Goal: Communication & Community: Answer question/provide support

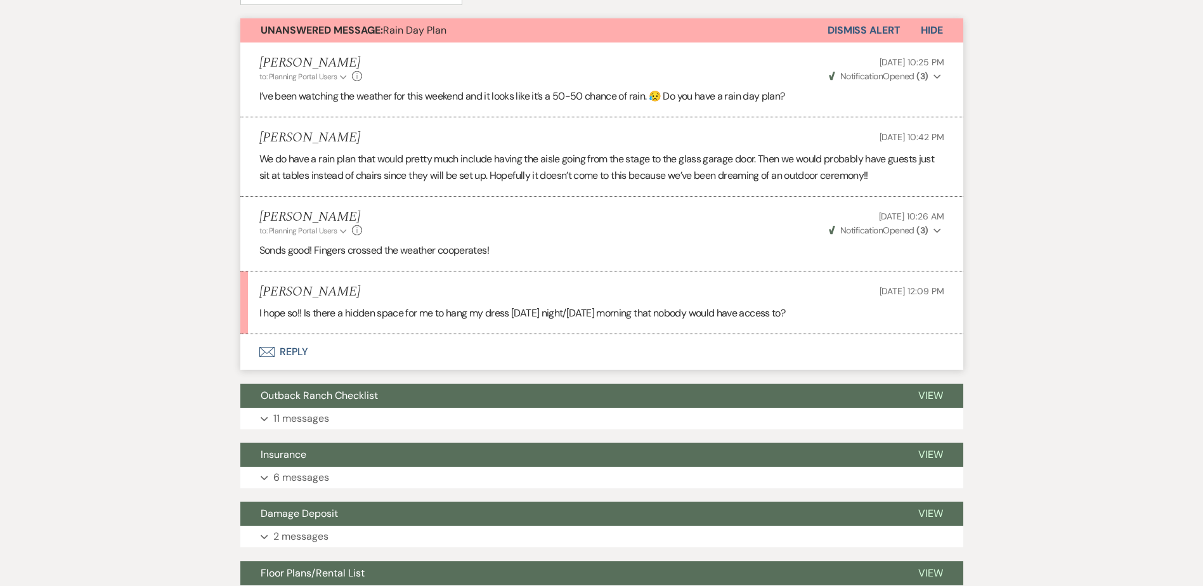
click at [311, 347] on button "Envelope Reply" at bounding box center [601, 352] width 723 height 36
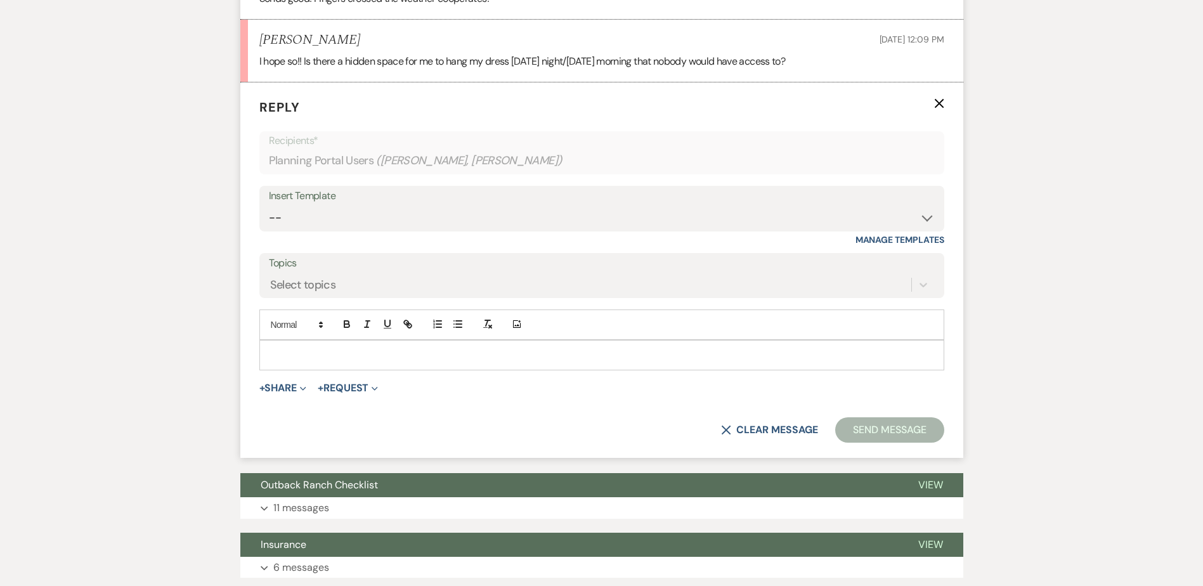
click at [307, 350] on p at bounding box center [601, 355] width 664 height 14
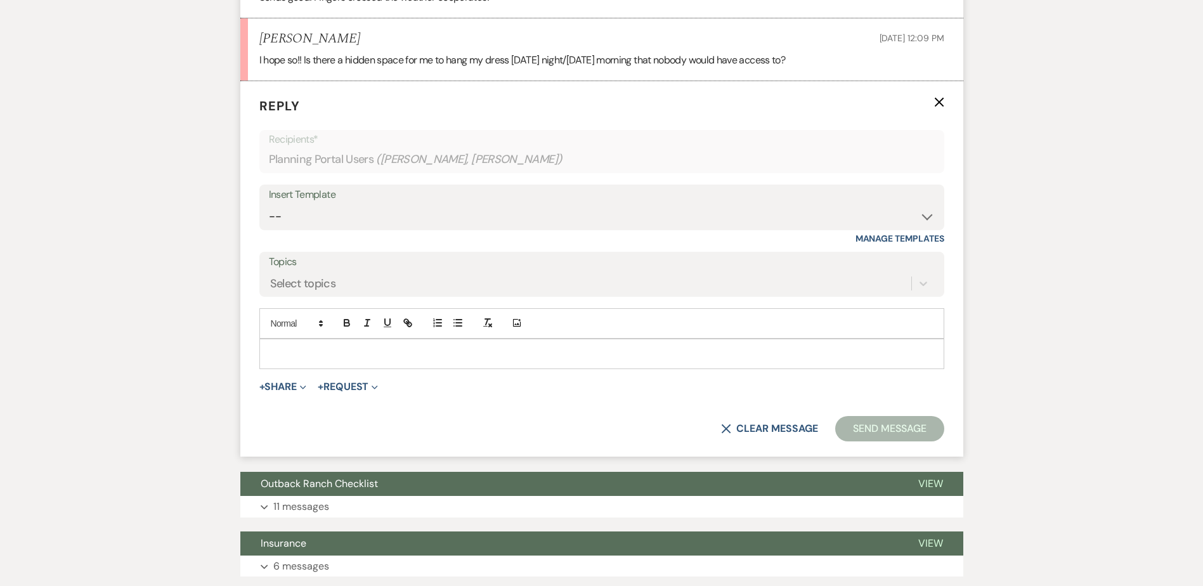
scroll to position [635, 0]
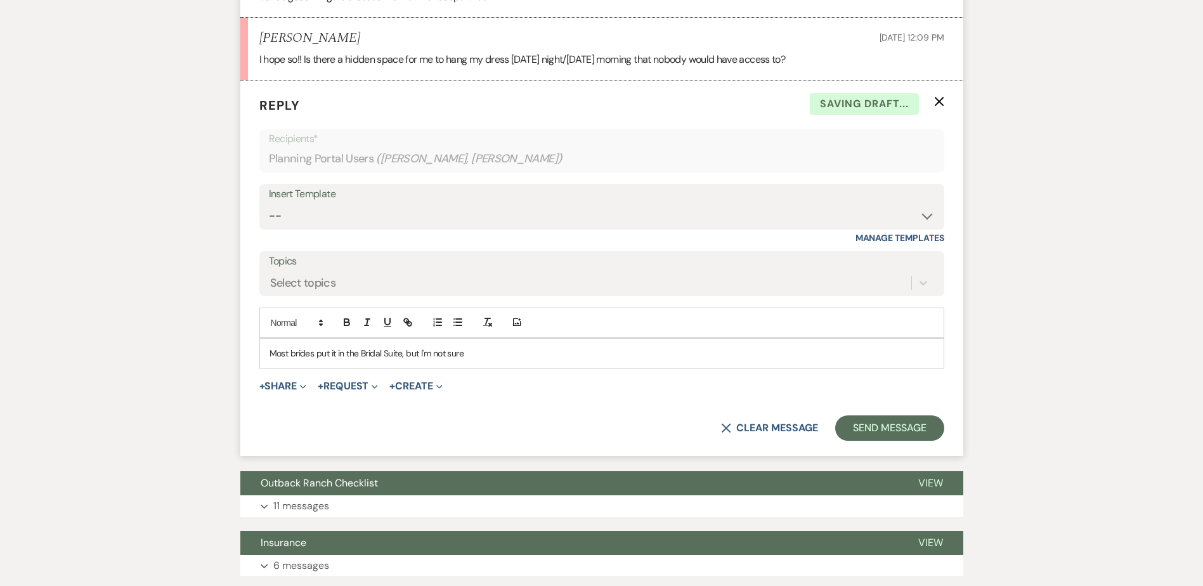
drag, startPoint x: 337, startPoint y: 352, endPoint x: 340, endPoint y: 374, distance: 22.4
click at [337, 355] on p "Most brides put it in the Bridal Suite, but I'm not sure" at bounding box center [601, 353] width 664 height 14
click at [487, 355] on p "Most brides put theirs in the Bridal Suite, but I'm not sure" at bounding box center [601, 353] width 664 height 14
drag, startPoint x: 650, startPoint y: 350, endPoint x: 646, endPoint y: 356, distance: 7.2
click at [650, 351] on p "Most brides put theirs in the Bridal Suite, but I'm not sure if you are staying…" at bounding box center [601, 353] width 664 height 14
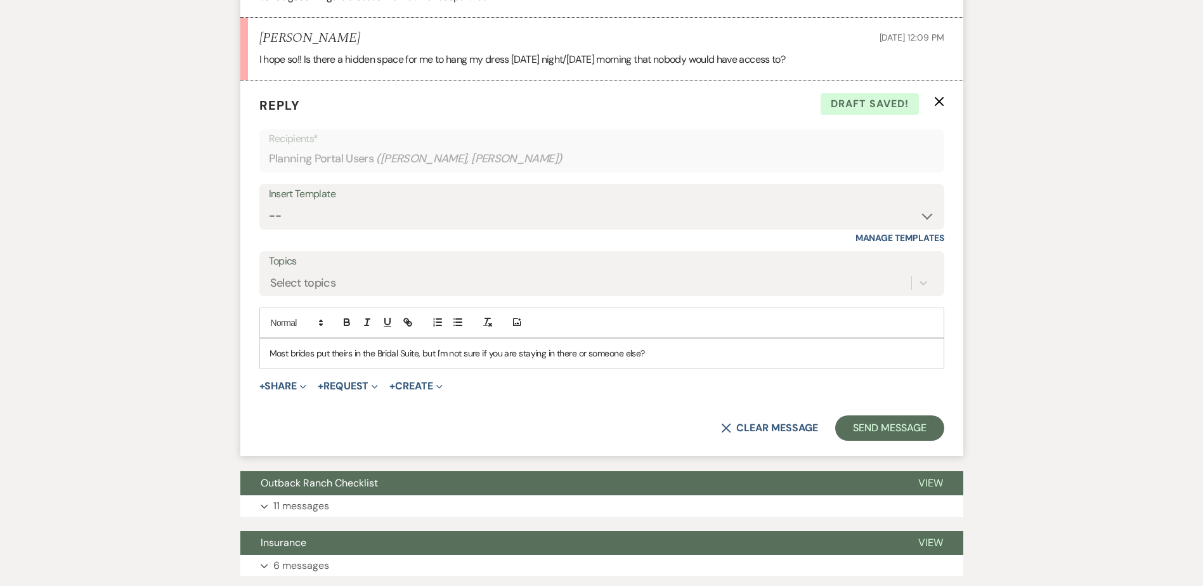
drag, startPoint x: 643, startPoint y: 354, endPoint x: 659, endPoint y: 394, distance: 43.0
click at [644, 359] on p "Most brides put theirs in the Bridal Suite, but I'm not sure if you are staying…" at bounding box center [601, 353] width 664 height 14
click at [640, 358] on p "Most brides put theirs in the Bridal Suite, but I'm not sure if you are staying…" at bounding box center [601, 353] width 664 height 14
click at [935, 354] on div "Most brides put theirs in the Bridal Suite, but I'm not sure if you are staying…" at bounding box center [601, 353] width 683 height 29
click at [896, 427] on button "Send Message" at bounding box center [889, 427] width 108 height 25
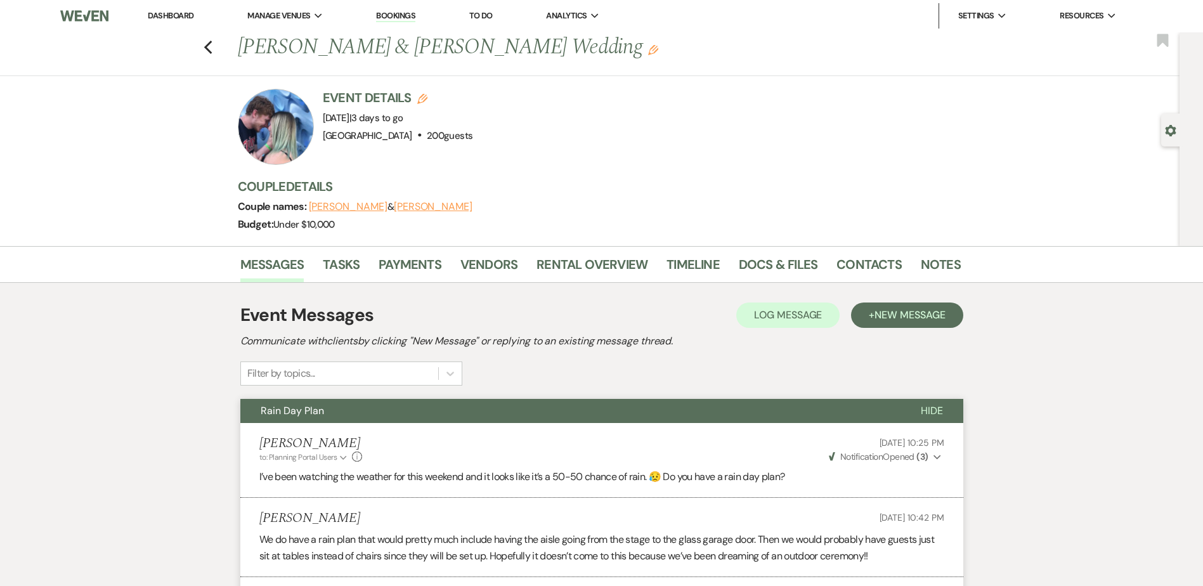
scroll to position [0, 0]
click at [797, 263] on link "Docs & Files" at bounding box center [778, 269] width 79 height 28
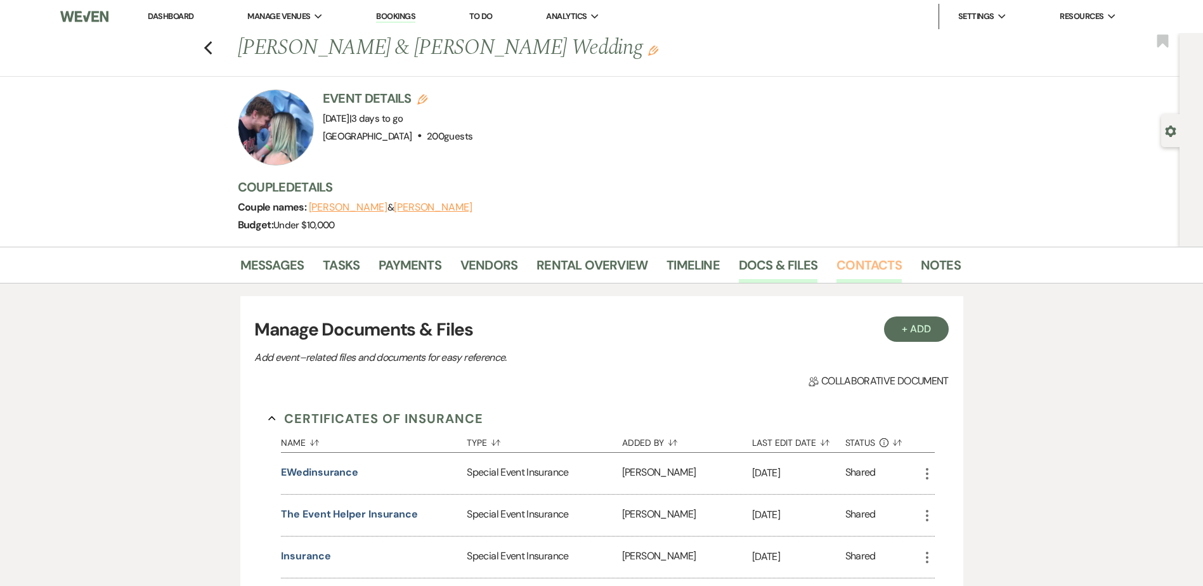
click at [860, 265] on link "Contacts" at bounding box center [868, 269] width 65 height 28
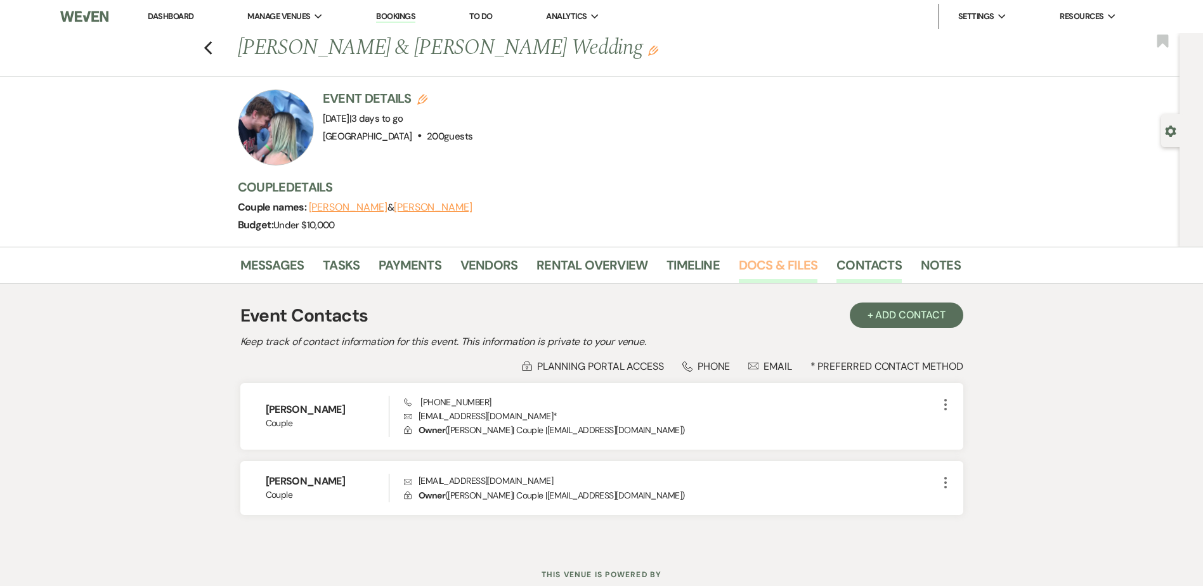
click at [757, 262] on link "Docs & Files" at bounding box center [778, 269] width 79 height 28
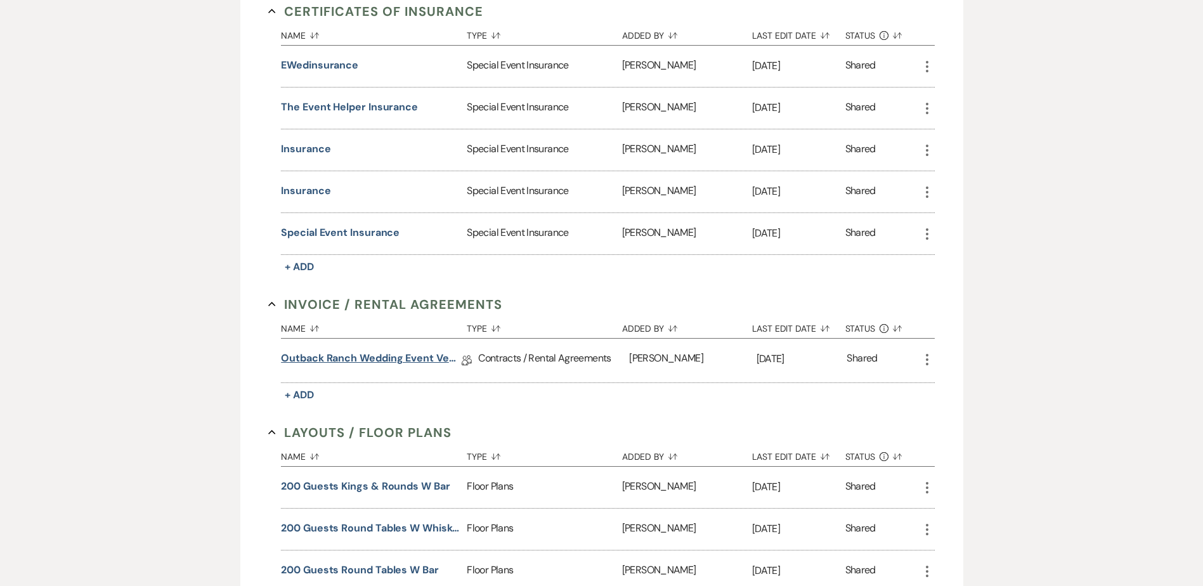
click at [430, 351] on link "Outback Ranch Wedding Event Venue Contract - Weekend" at bounding box center [371, 361] width 181 height 20
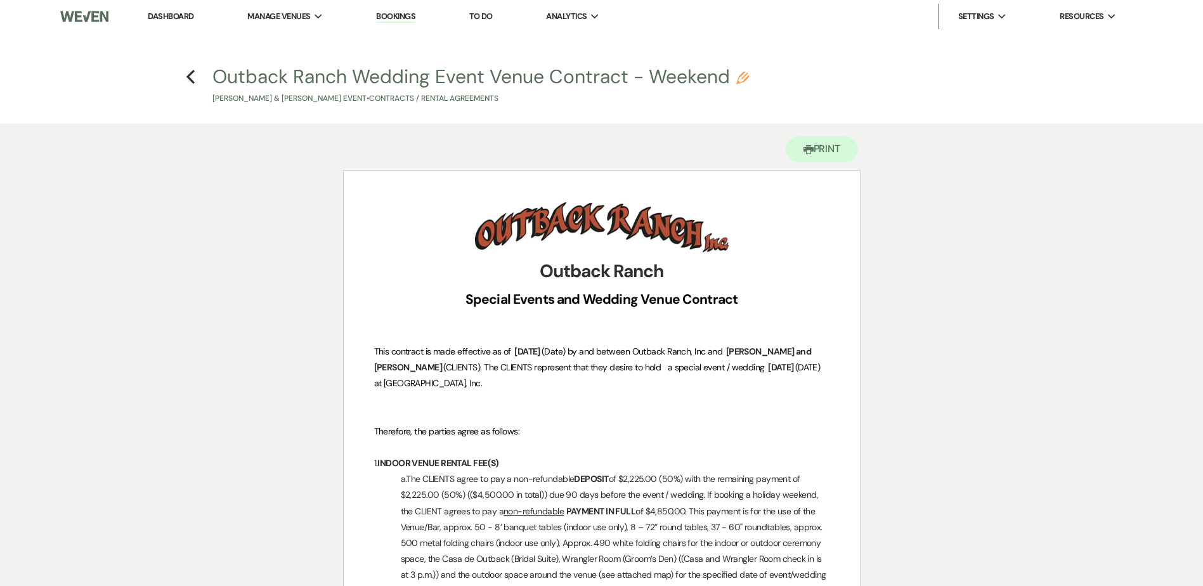
click at [182, 15] on link "Dashboard" at bounding box center [171, 16] width 46 height 11
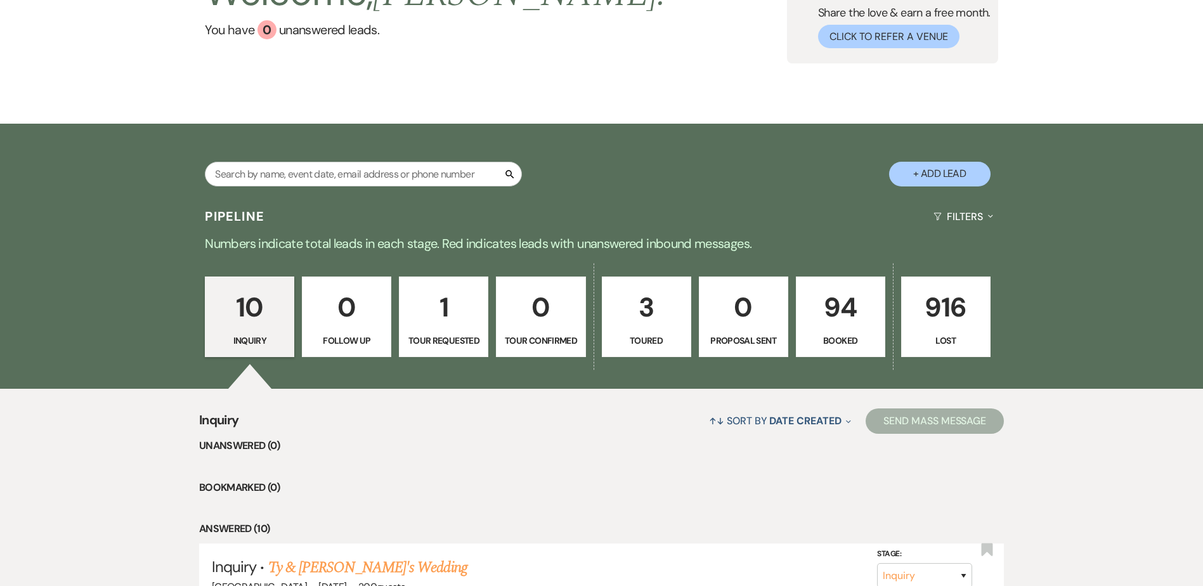
click at [815, 302] on p "94" at bounding box center [840, 307] width 73 height 42
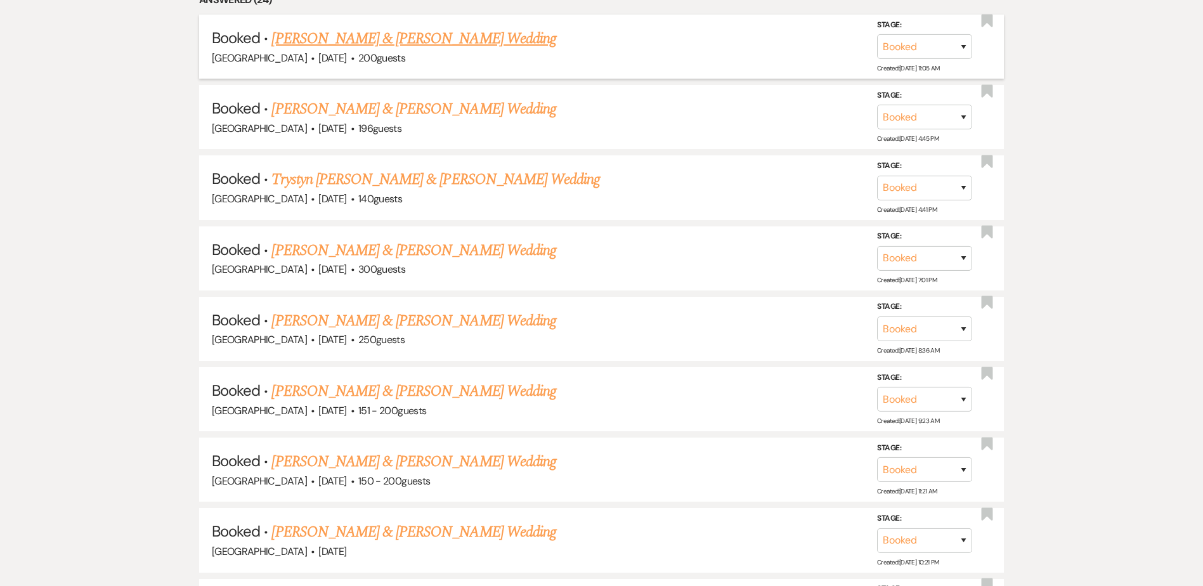
click at [467, 37] on link "[PERSON_NAME] & [PERSON_NAME] Wedding" at bounding box center [413, 38] width 284 height 23
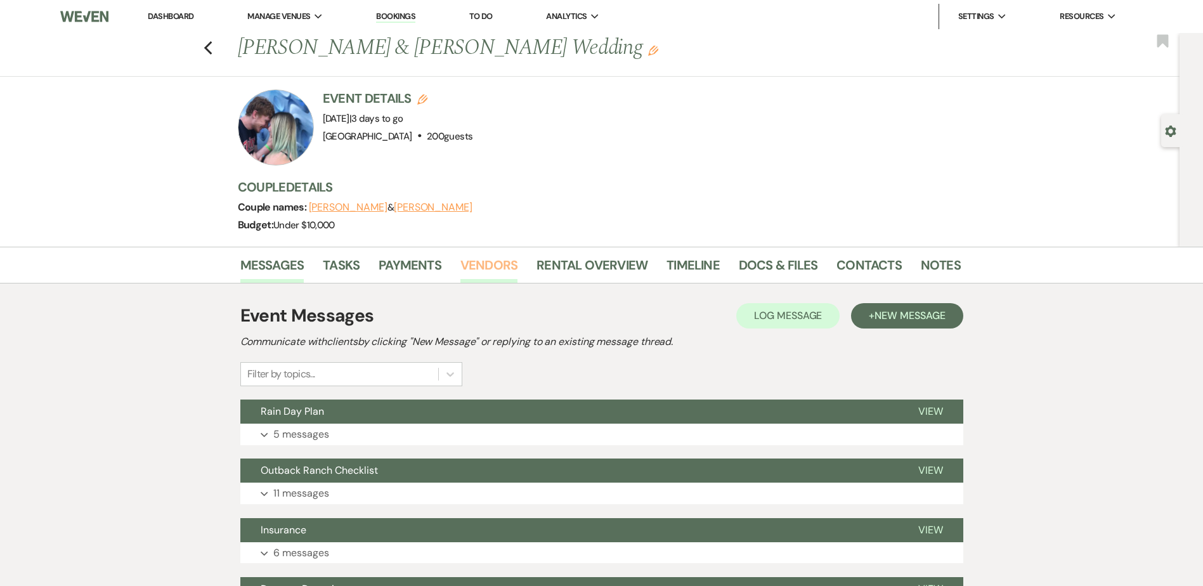
click at [494, 261] on link "Vendors" at bounding box center [488, 269] width 57 height 28
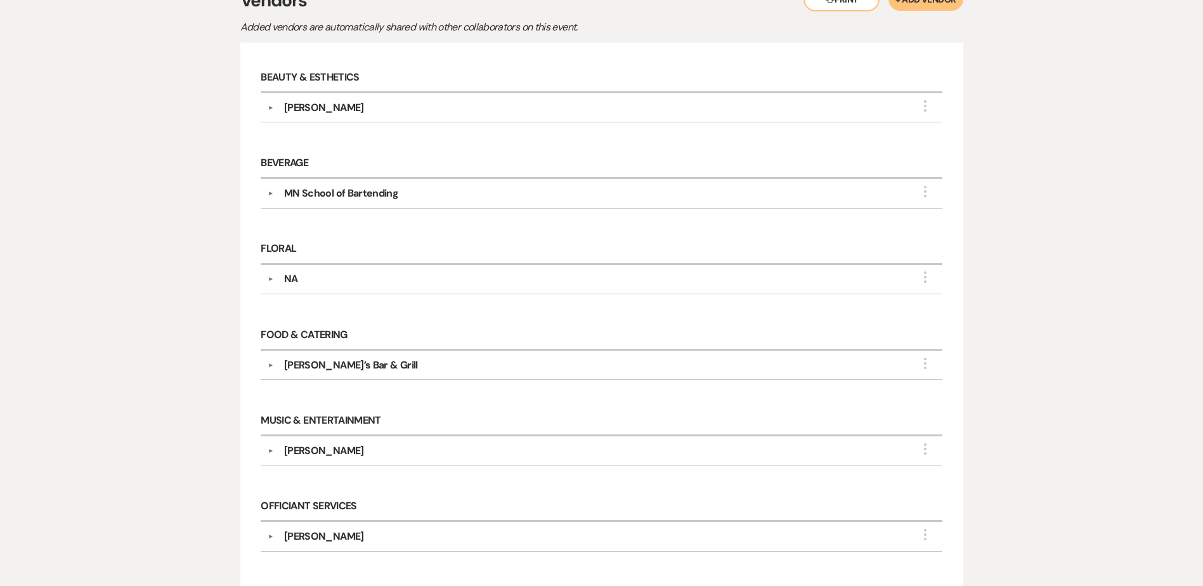
scroll to position [316, 0]
click at [388, 363] on div "[PERSON_NAME]’s Bar & Grill" at bounding box center [604, 364] width 661 height 15
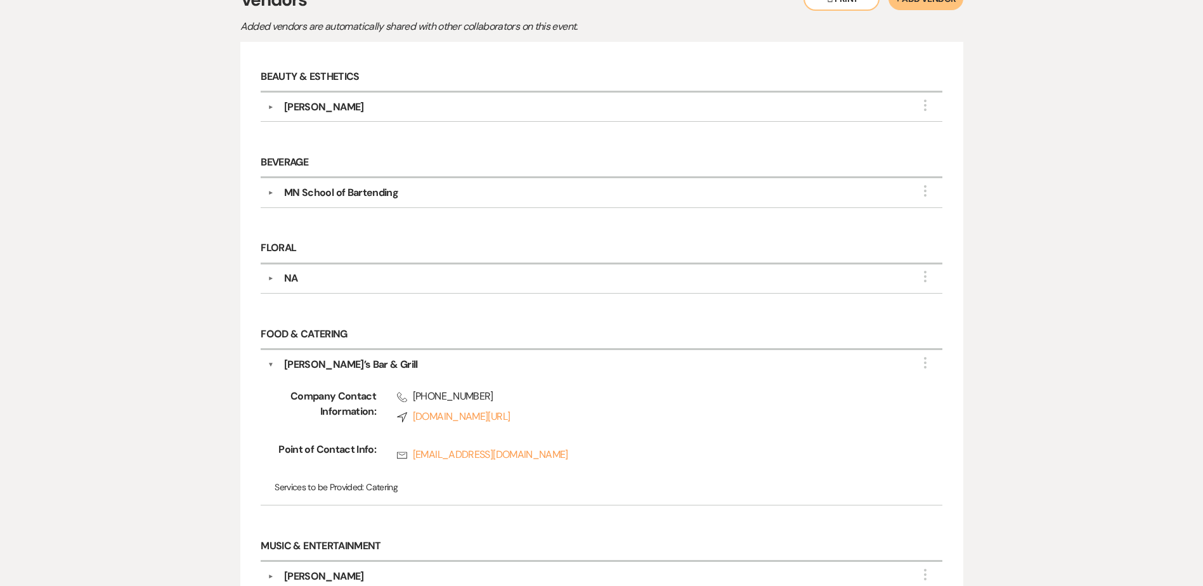
click at [388, 363] on div "[PERSON_NAME]’s Bar & Grill" at bounding box center [604, 364] width 661 height 15
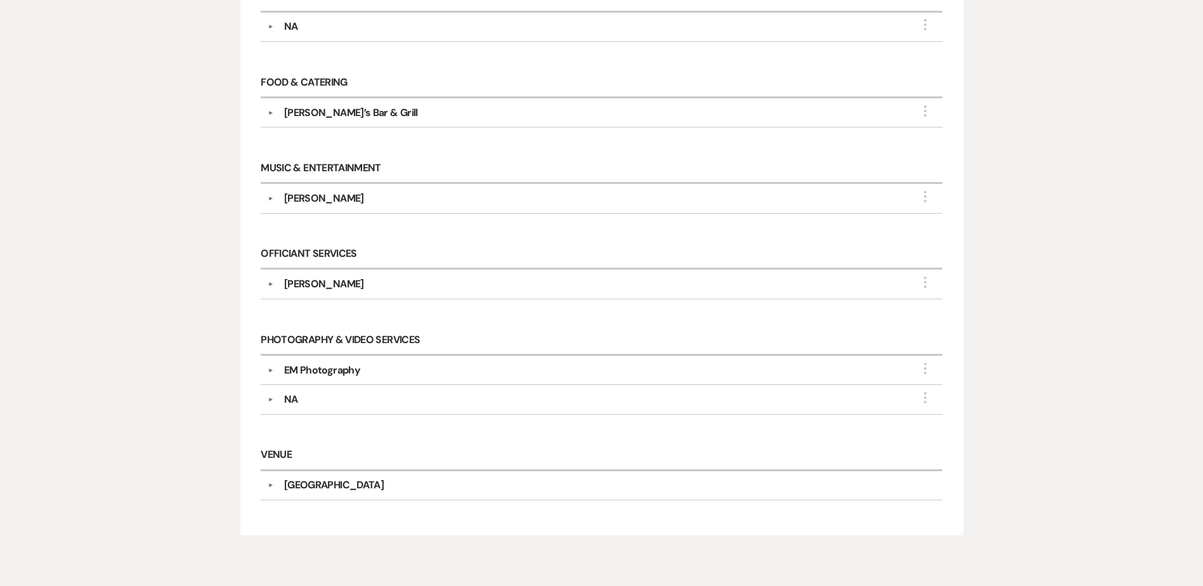
click at [380, 374] on div "EM Photography" at bounding box center [604, 370] width 661 height 15
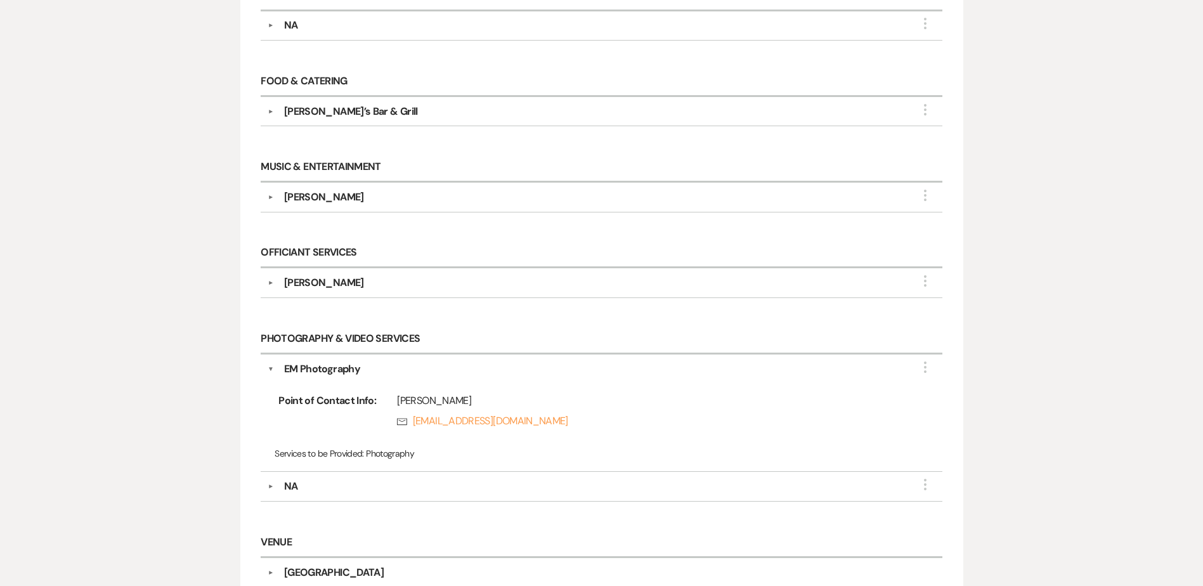
scroll to position [569, 0]
click at [380, 374] on div "EM Photography" at bounding box center [604, 368] width 661 height 15
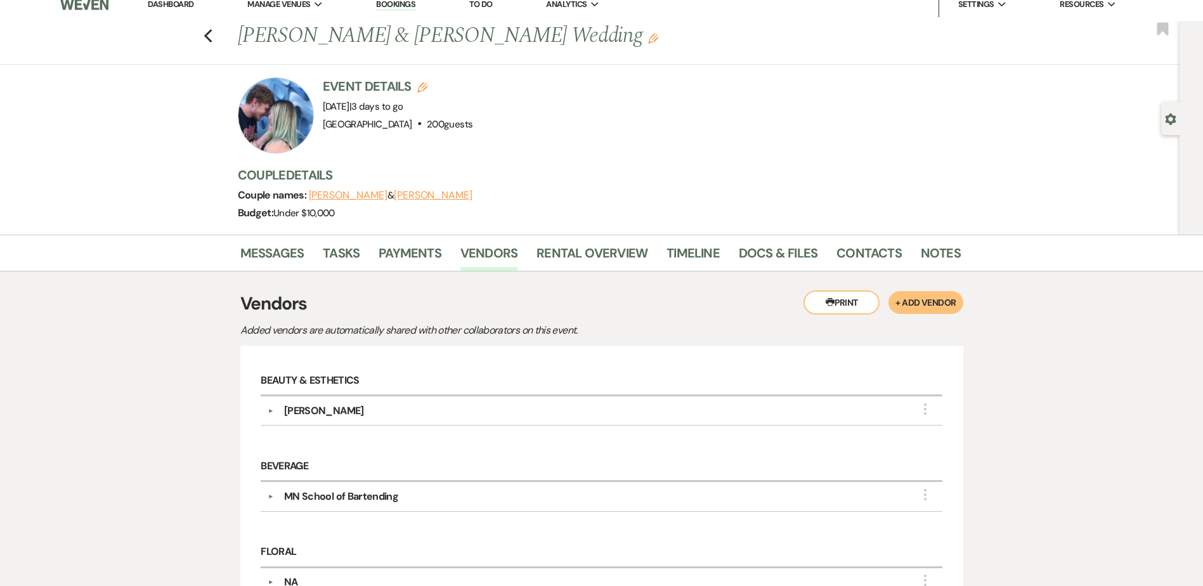
scroll to position [0, 0]
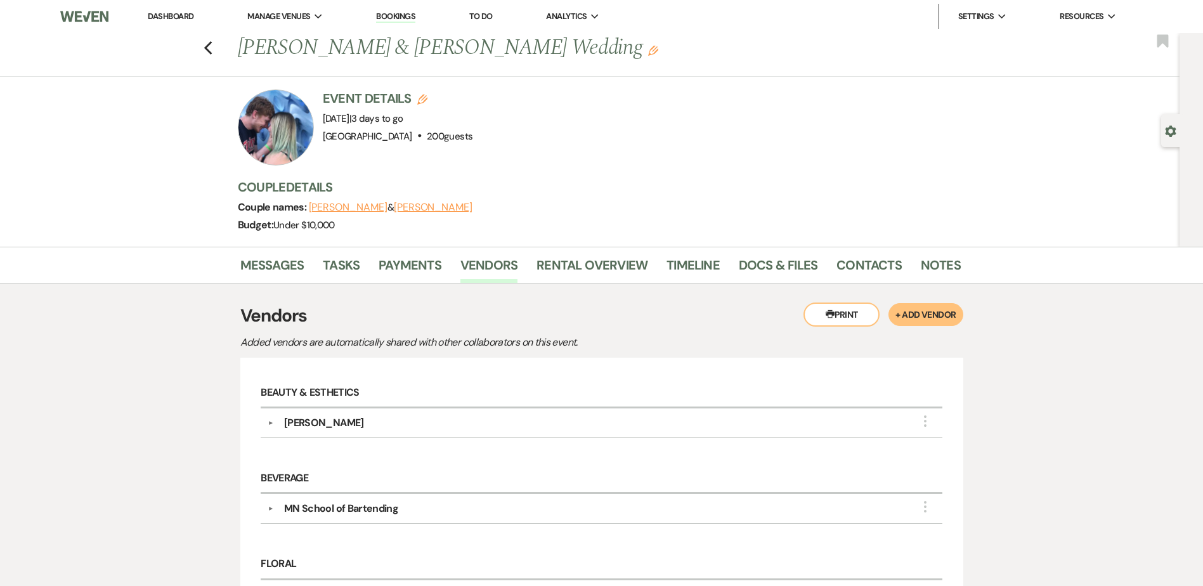
click at [187, 14] on link "Dashboard" at bounding box center [171, 16] width 46 height 11
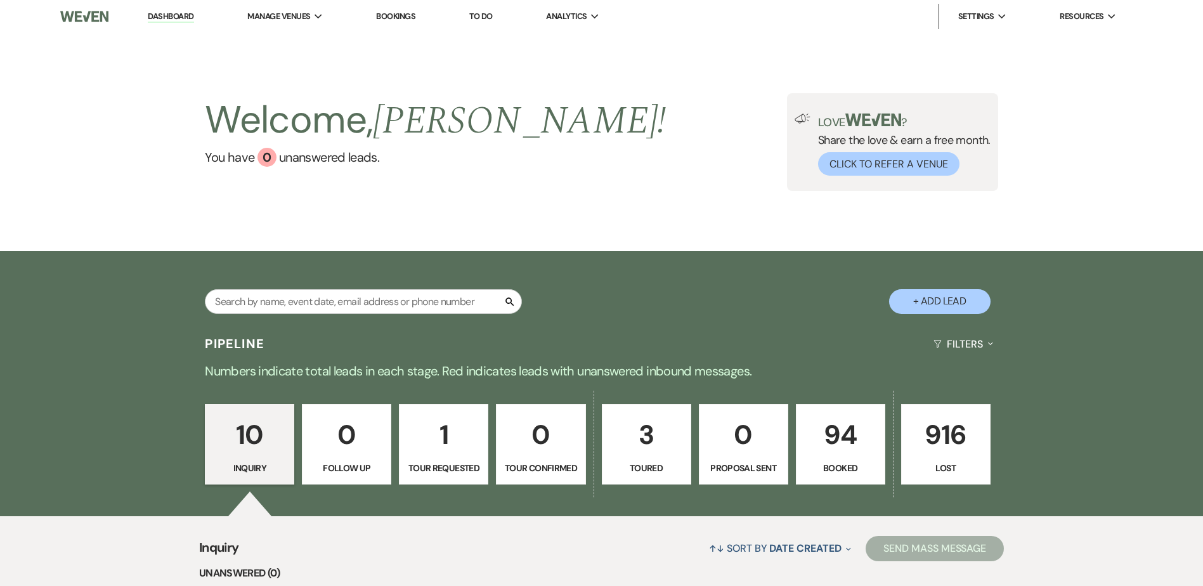
click at [838, 441] on p "94" at bounding box center [840, 434] width 73 height 42
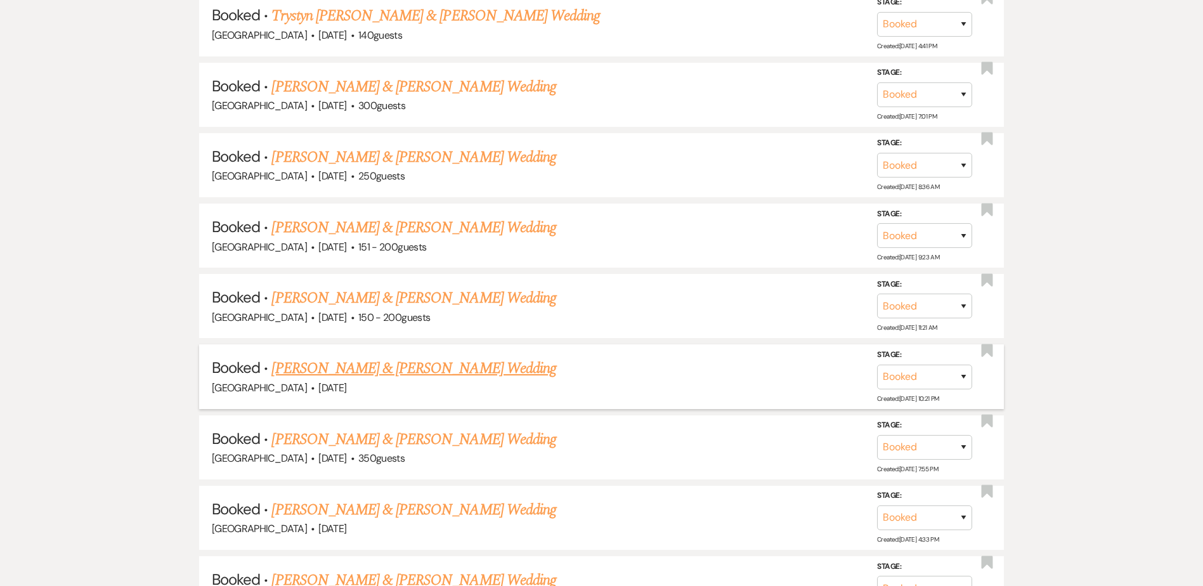
scroll to position [820, 0]
click at [491, 300] on link "[PERSON_NAME] & [PERSON_NAME] Wedding" at bounding box center [413, 297] width 284 height 23
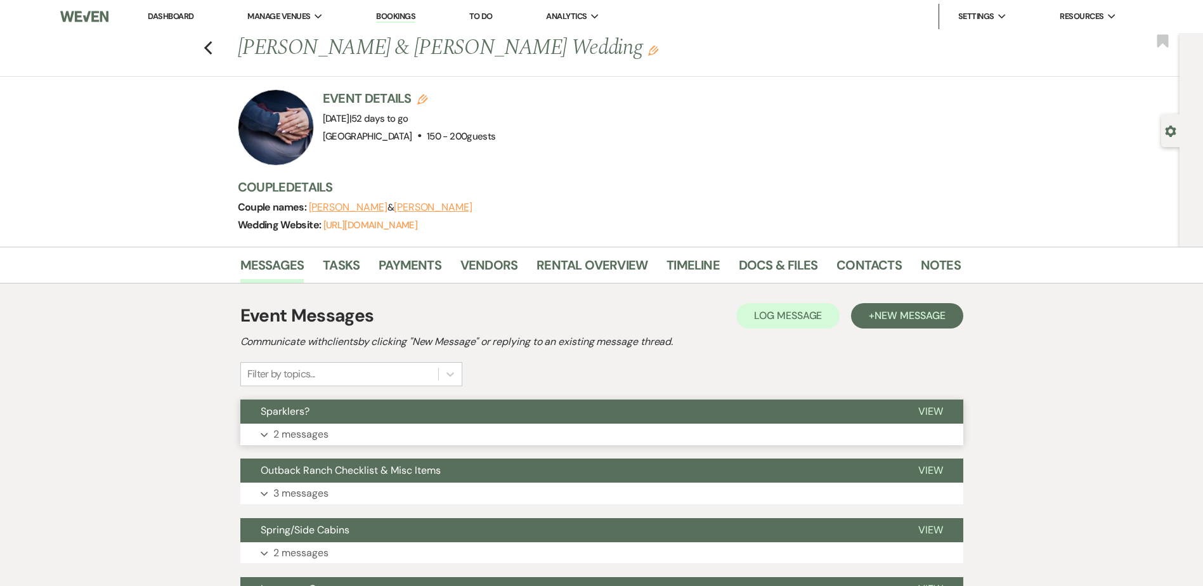
click at [475, 415] on button "Sparklers?" at bounding box center [568, 411] width 657 height 24
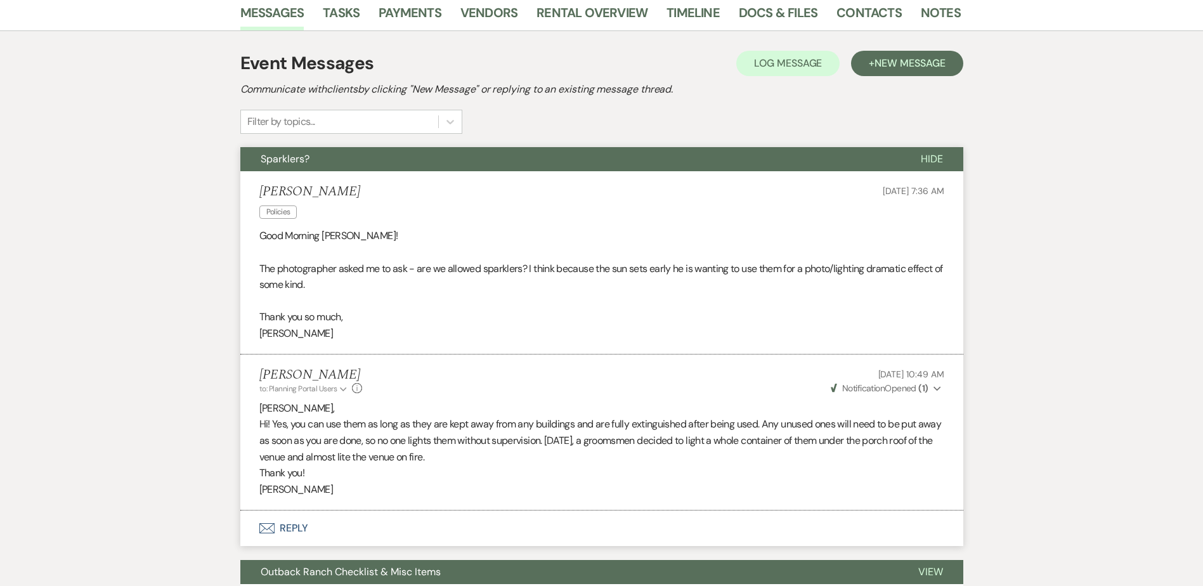
scroll to position [253, 0]
click at [534, 160] on button "Sparklers?" at bounding box center [570, 158] width 660 height 24
